Goal: Information Seeking & Learning: Learn about a topic

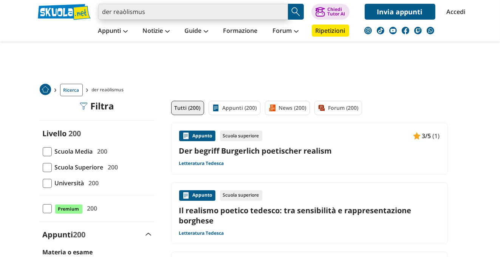
click at [125, 13] on input "der reaòlismus" at bounding box center [193, 12] width 190 height 16
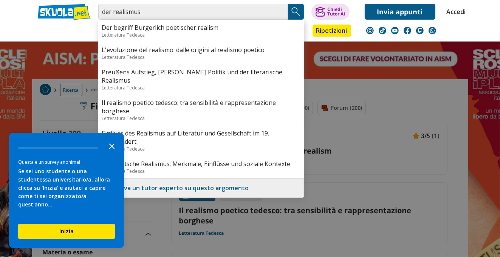
click at [110, 152] on icon "Close the survey" at bounding box center [111, 145] width 15 height 15
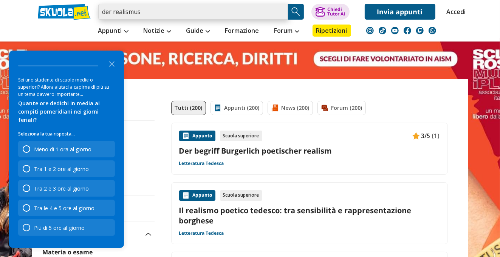
click at [191, 11] on input "der realismus" at bounding box center [193, 12] width 190 height 16
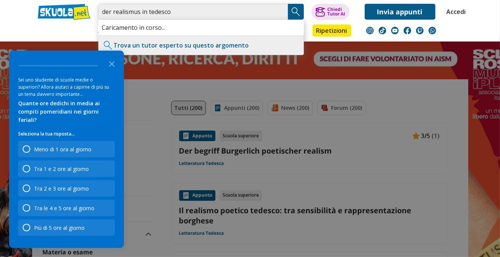
type input "der realismus in tedesco"
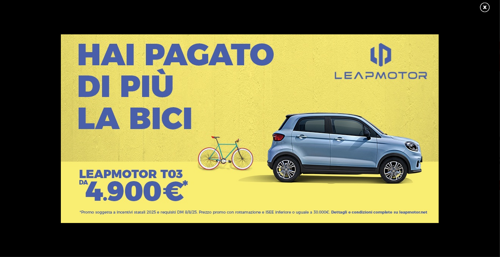
click at [482, 6] on link at bounding box center [488, 7] width 19 height 11
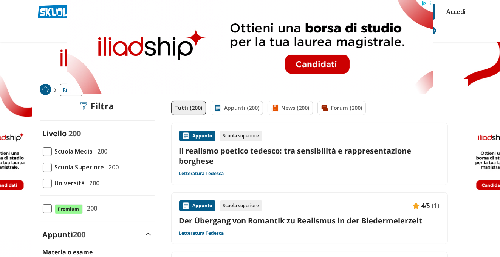
click at [262, 223] on link "Der Übergang von Romantik zu Realismus in der Biedermeierzeit" at bounding box center [309, 221] width 261 height 10
